Goal: Navigation & Orientation: Understand site structure

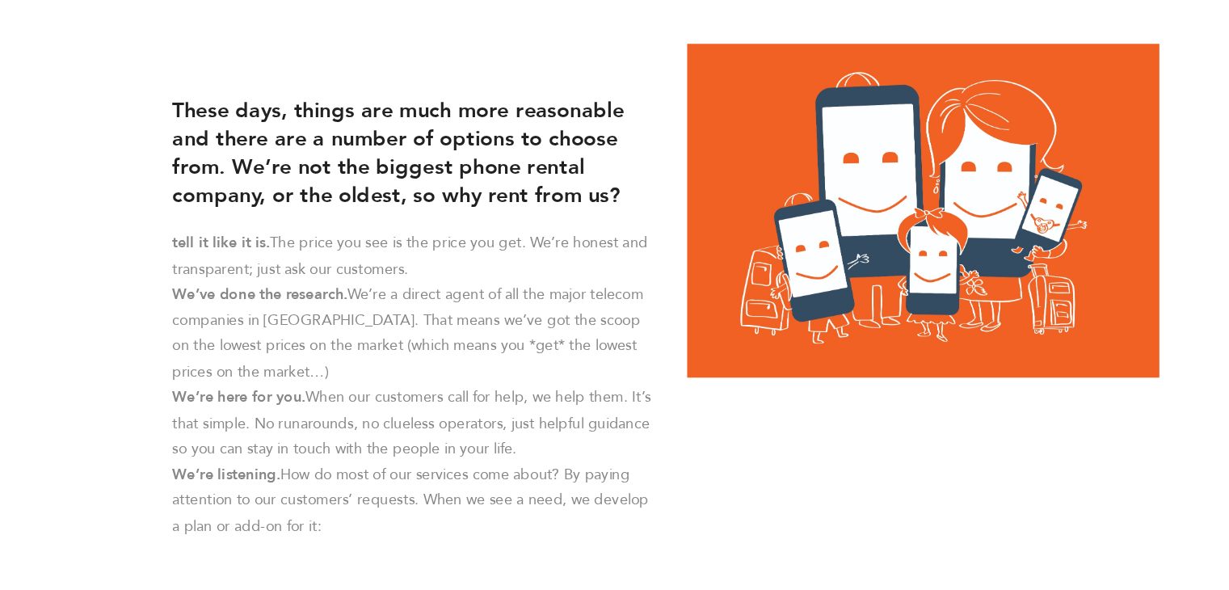
scroll to position [429, 0]
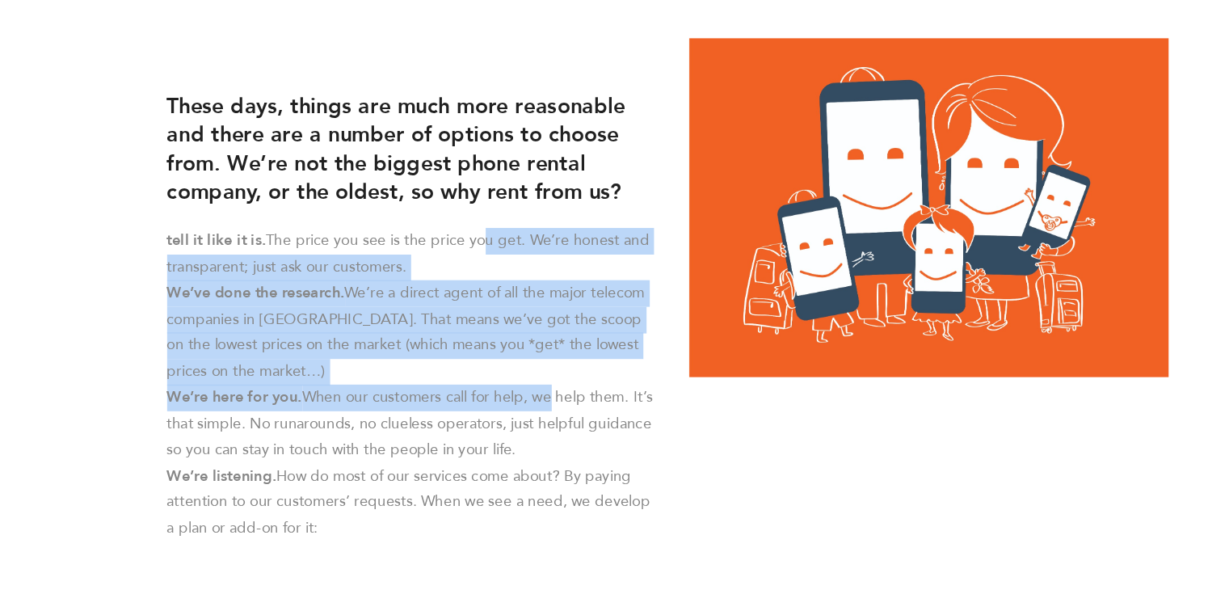
drag, startPoint x: 539, startPoint y: 385, endPoint x: 480, endPoint y: 292, distance: 110.0
click at [480, 292] on div "These days, things are much more reasonable and there are a number of options t…" at bounding box center [433, 345] width 412 height 393
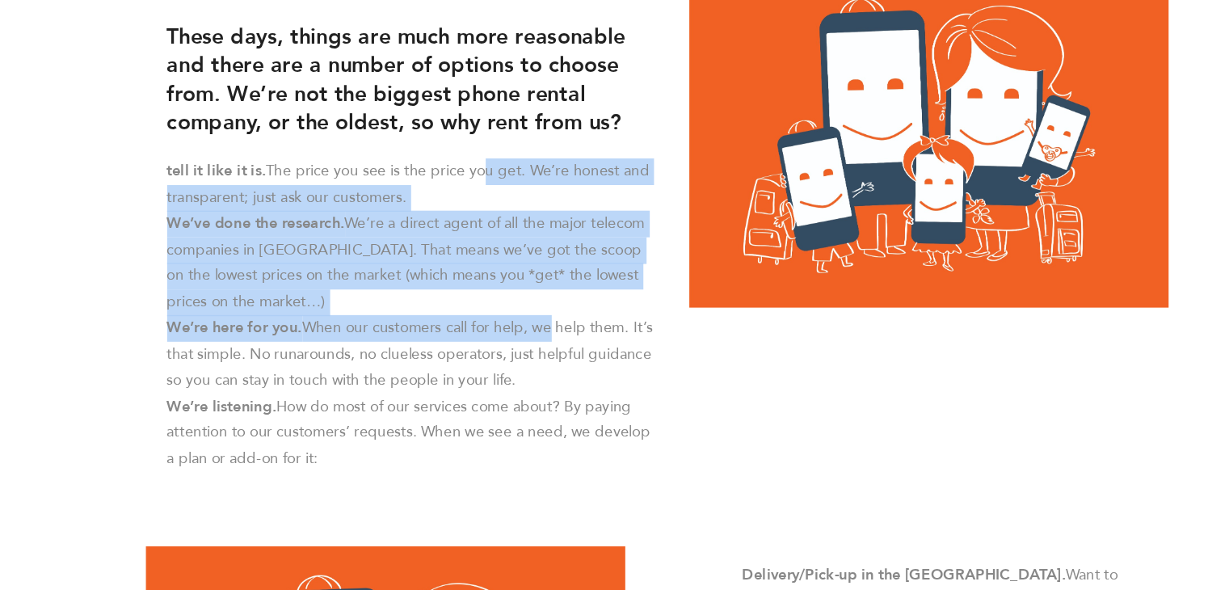
scroll to position [460, 0]
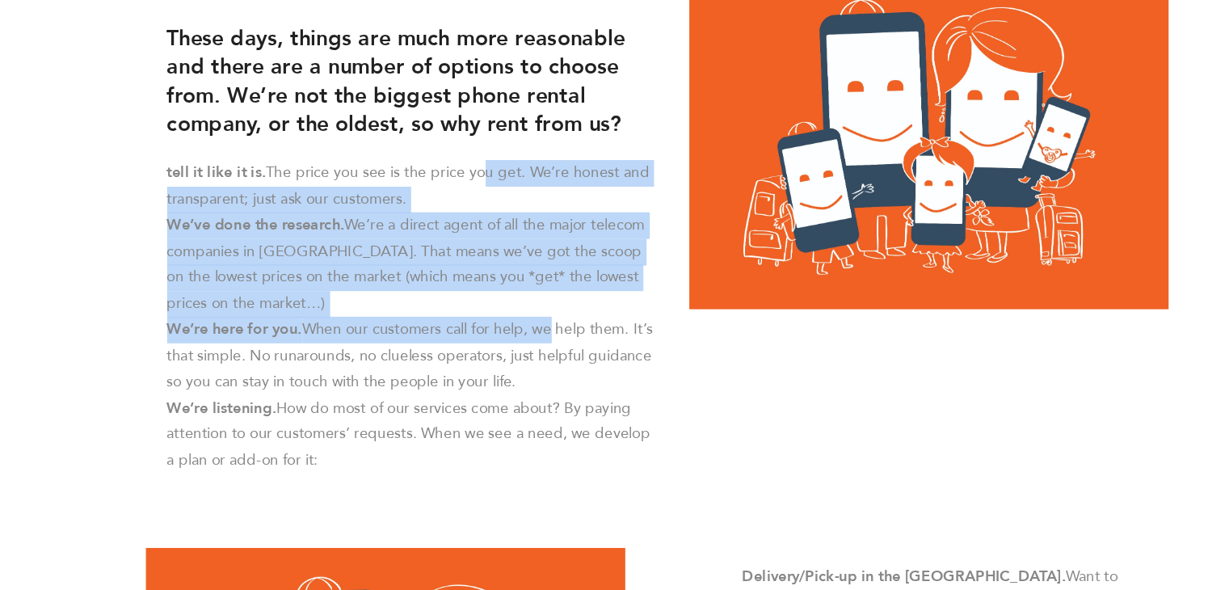
click at [480, 313] on li "We’ve done the research. We’re a direct agent of all the major telecom companie…" at bounding box center [429, 342] width 372 height 79
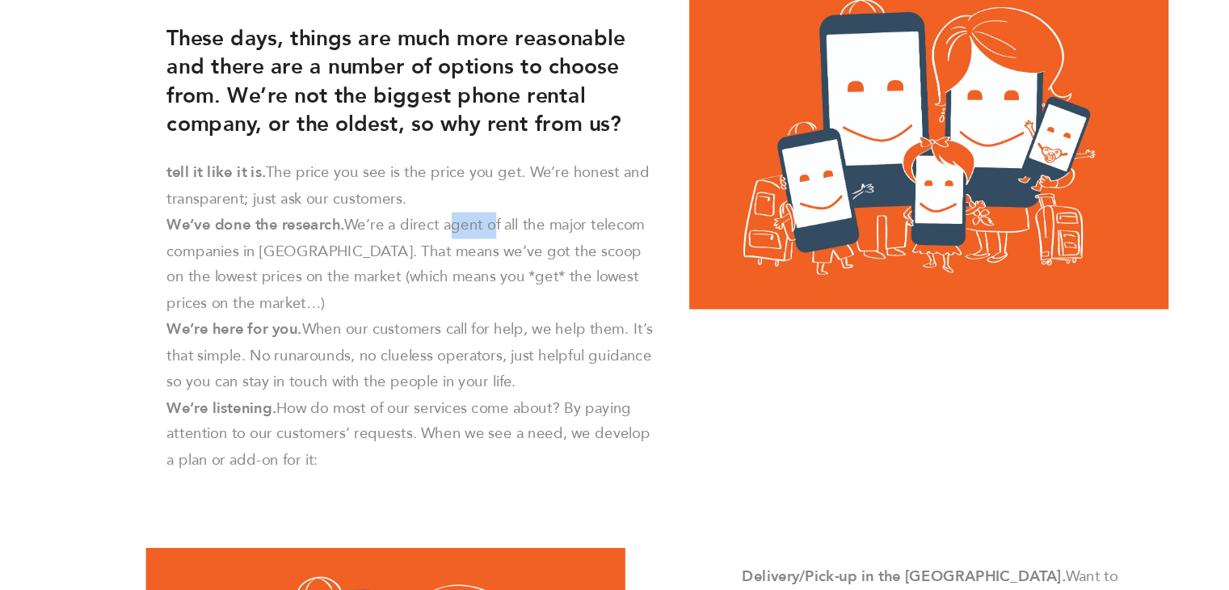
click at [480, 313] on li "We’ve done the research. We’re a direct agent of all the major telecom companie…" at bounding box center [429, 342] width 372 height 79
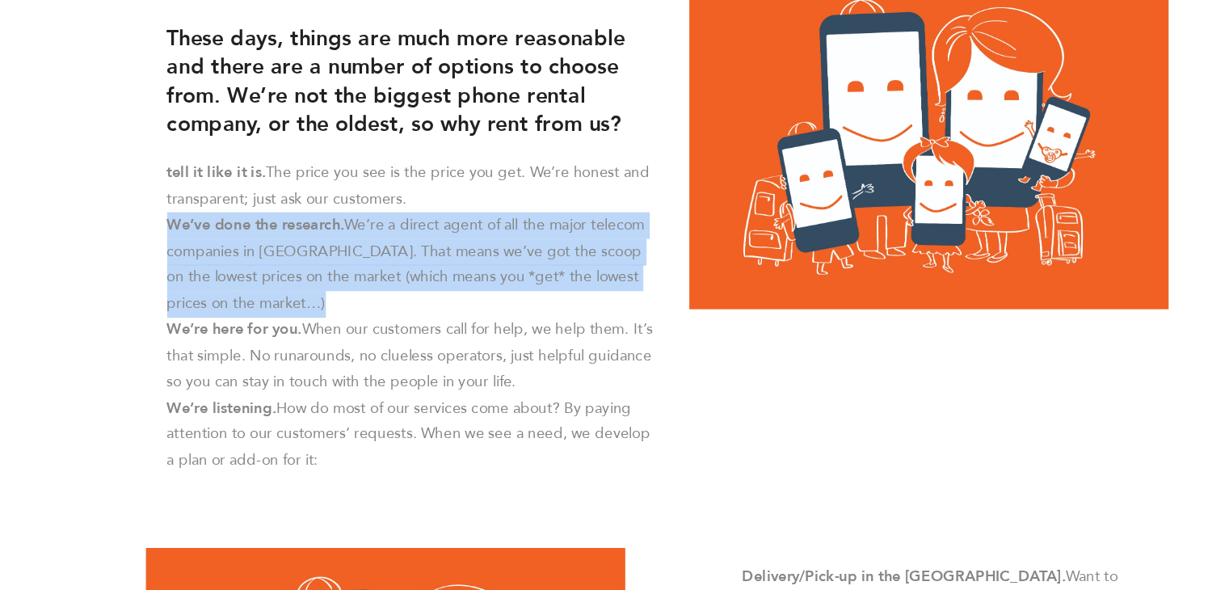
click at [480, 313] on li "We’ve done the research. We’re a direct agent of all the major telecom companie…" at bounding box center [429, 342] width 372 height 79
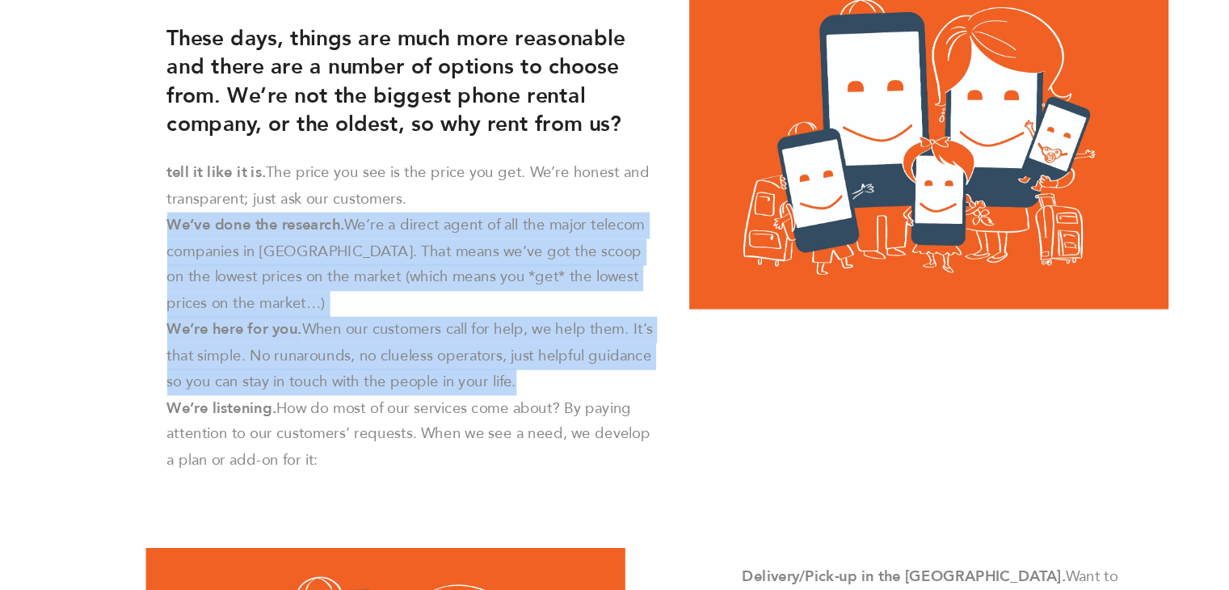
drag, startPoint x: 480, startPoint y: 292, endPoint x: 516, endPoint y: 412, distance: 125.0
click at [516, 412] on ul "tell it like it is. The price you see is the price you get. We’re honest and tr…" at bounding box center [429, 381] width 372 height 237
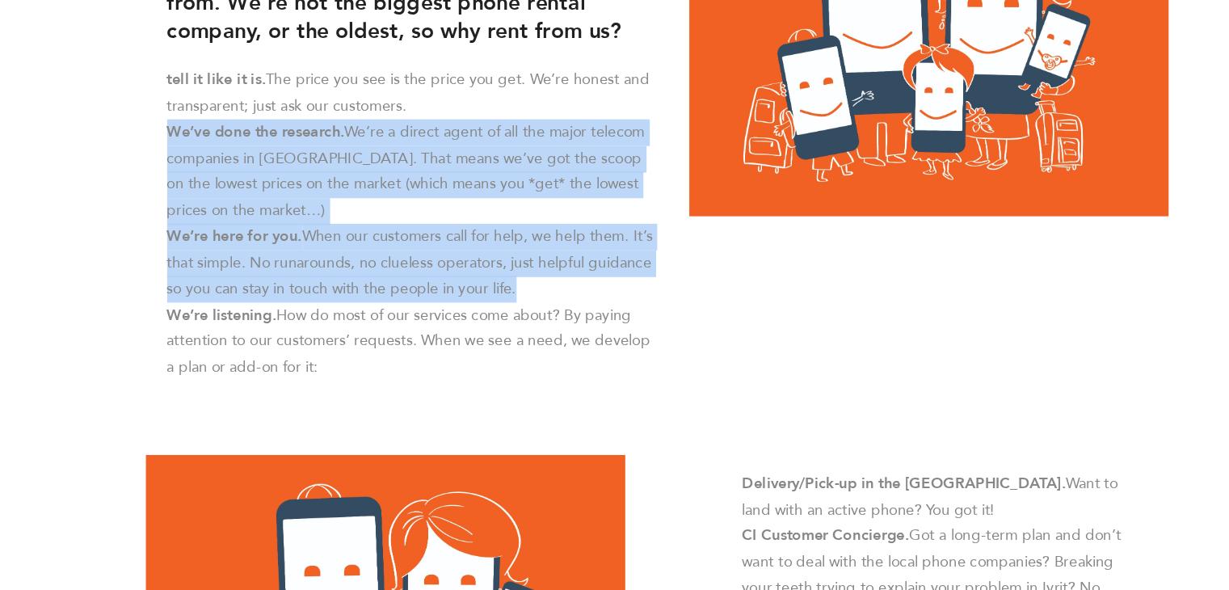
scroll to position [534, 0]
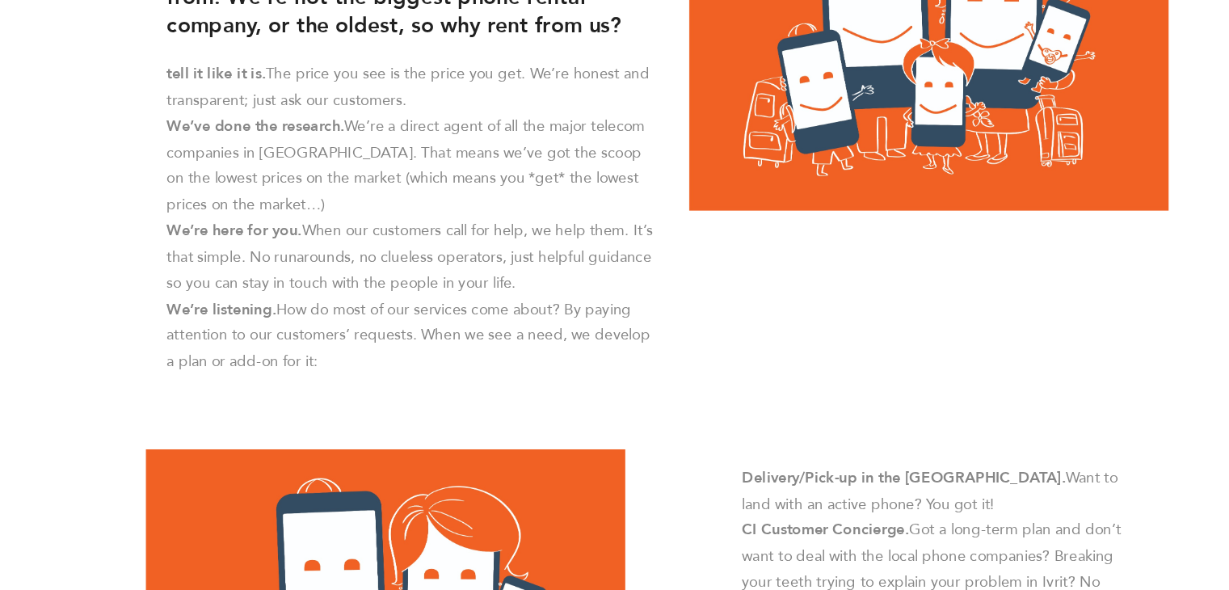
click at [516, 412] on li "We’re listening. How do most of our services come about? By paying attention to…" at bounding box center [429, 398] width 372 height 60
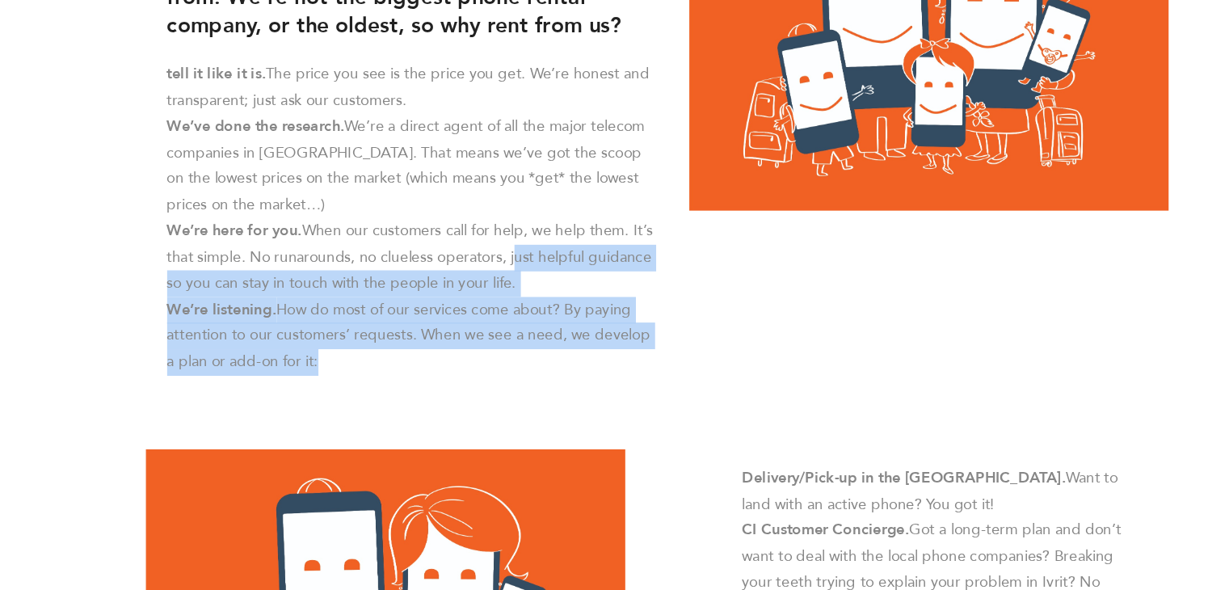
drag, startPoint x: 516, startPoint y: 412, endPoint x: 502, endPoint y: 331, distance: 82.1
click at [502, 331] on ul "tell it like it is. The price you see is the price you get. We’re honest and tr…" at bounding box center [429, 307] width 372 height 237
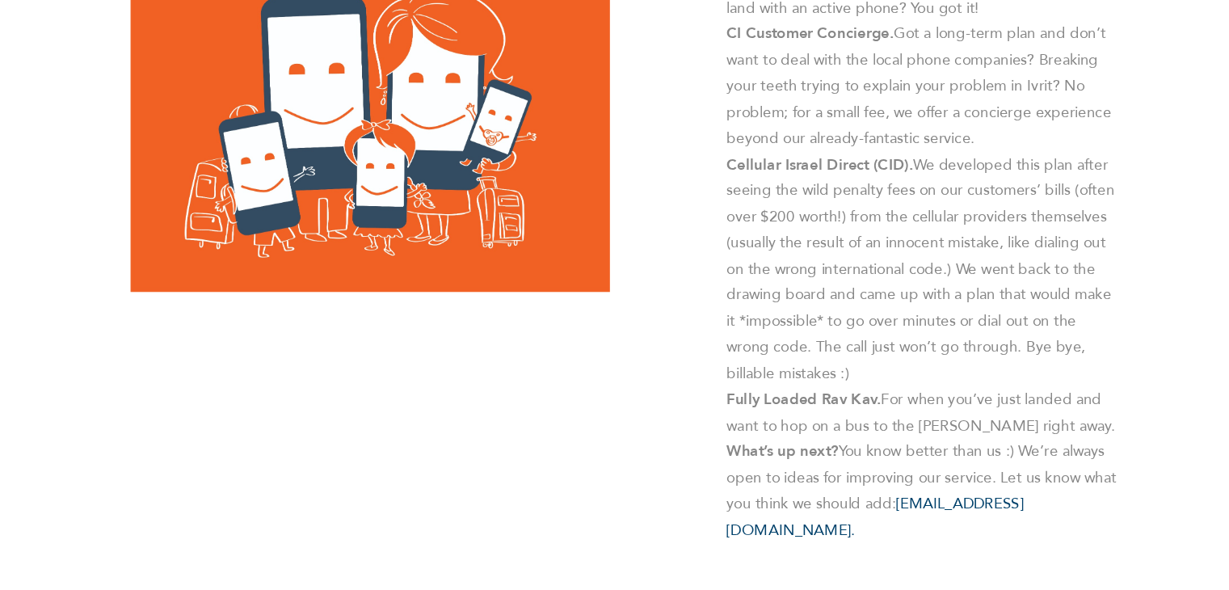
scroll to position [914, 0]
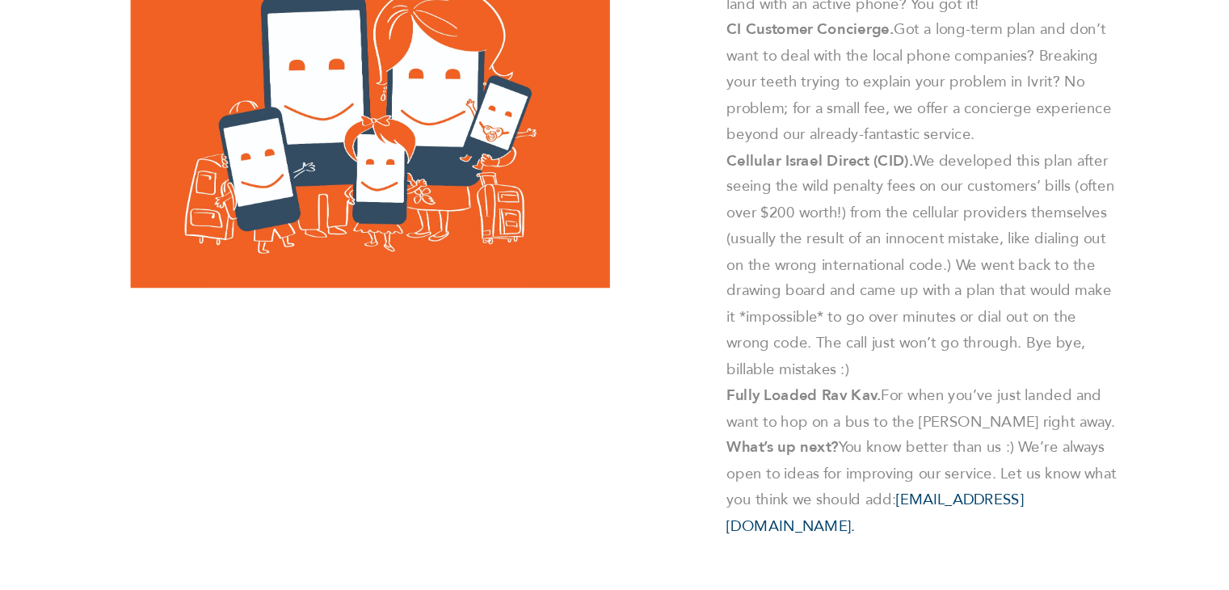
drag, startPoint x: 502, startPoint y: 331, endPoint x: 586, endPoint y: 299, distance: 90.0
click at [586, 299] on img at bounding box center [409, 231] width 364 height 257
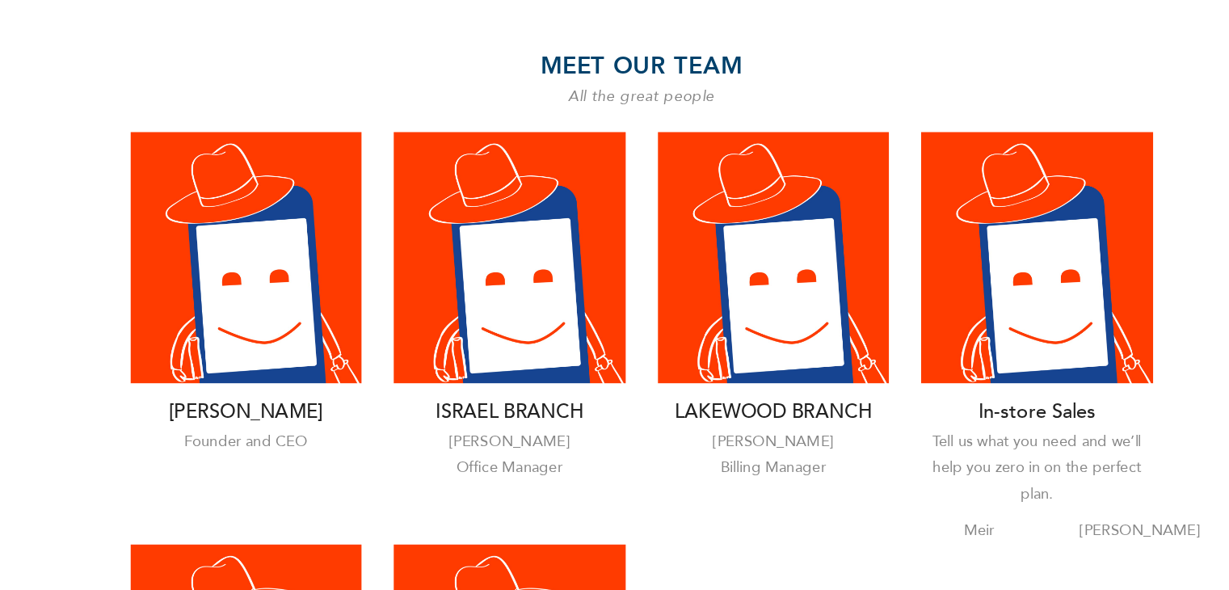
scroll to position [1929, 0]
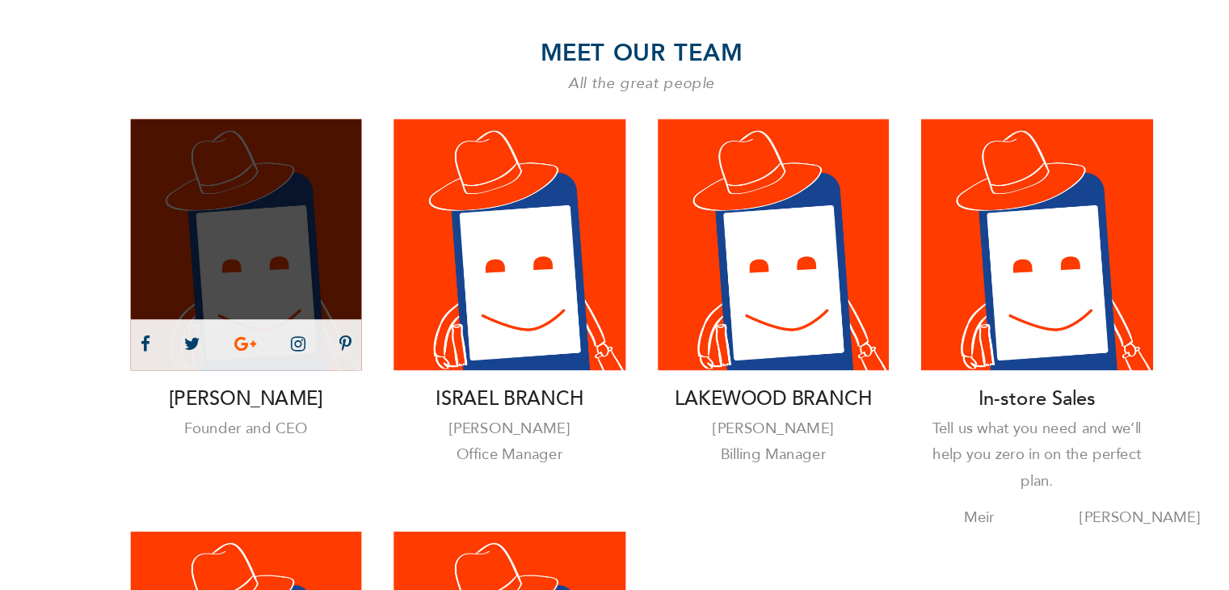
click at [315, 397] on span at bounding box center [315, 403] width 20 height 13
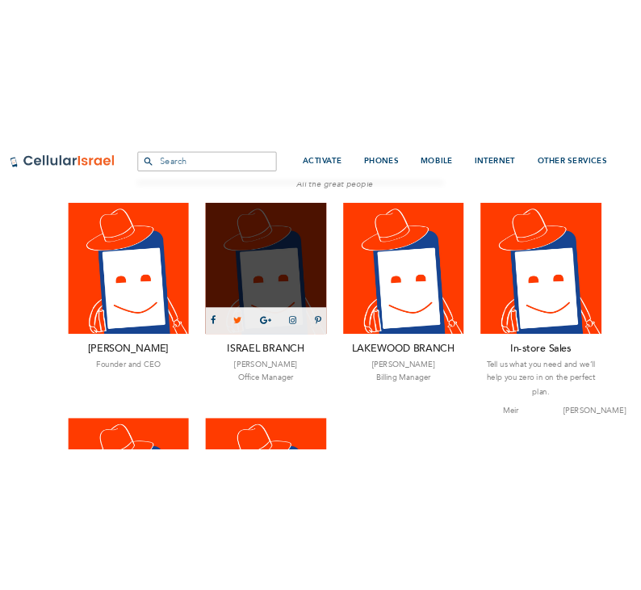
scroll to position [2049, 0]
